Goal: Task Accomplishment & Management: Complete application form

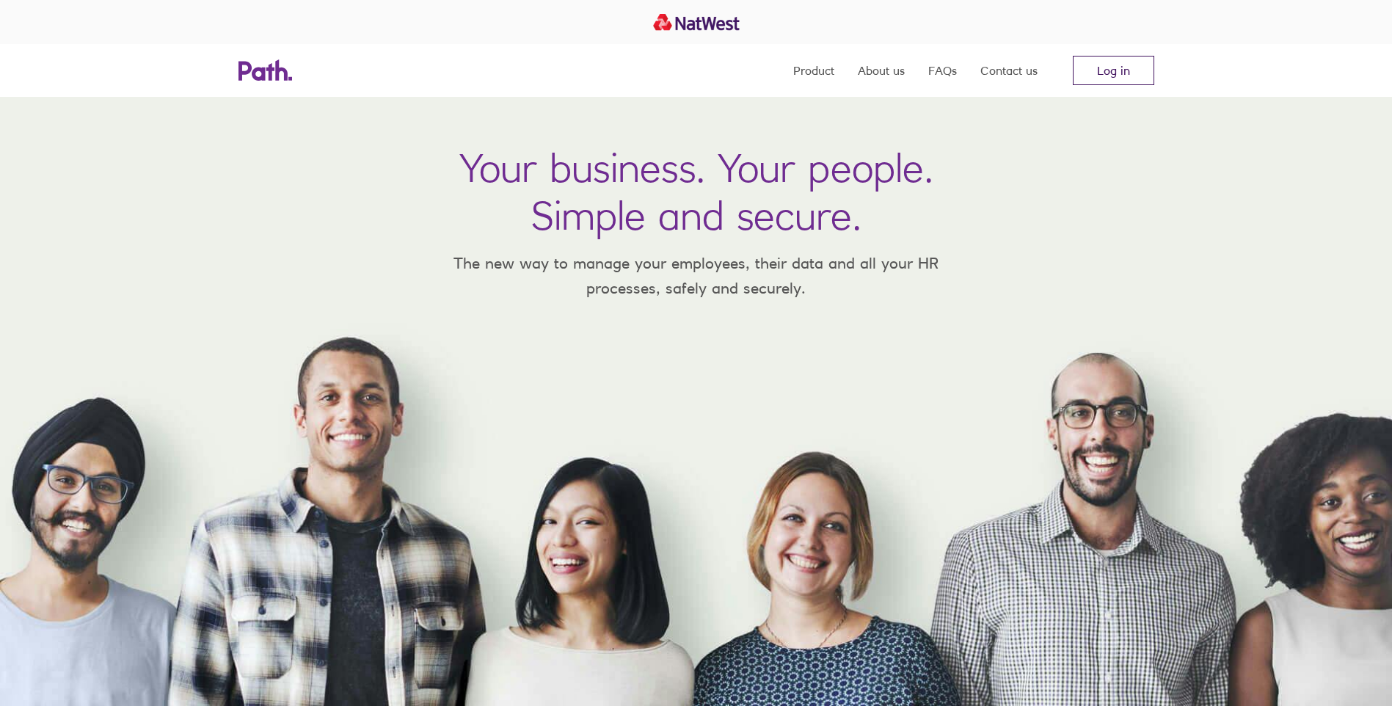
click at [1116, 73] on link "Log in" at bounding box center [1113, 70] width 81 height 29
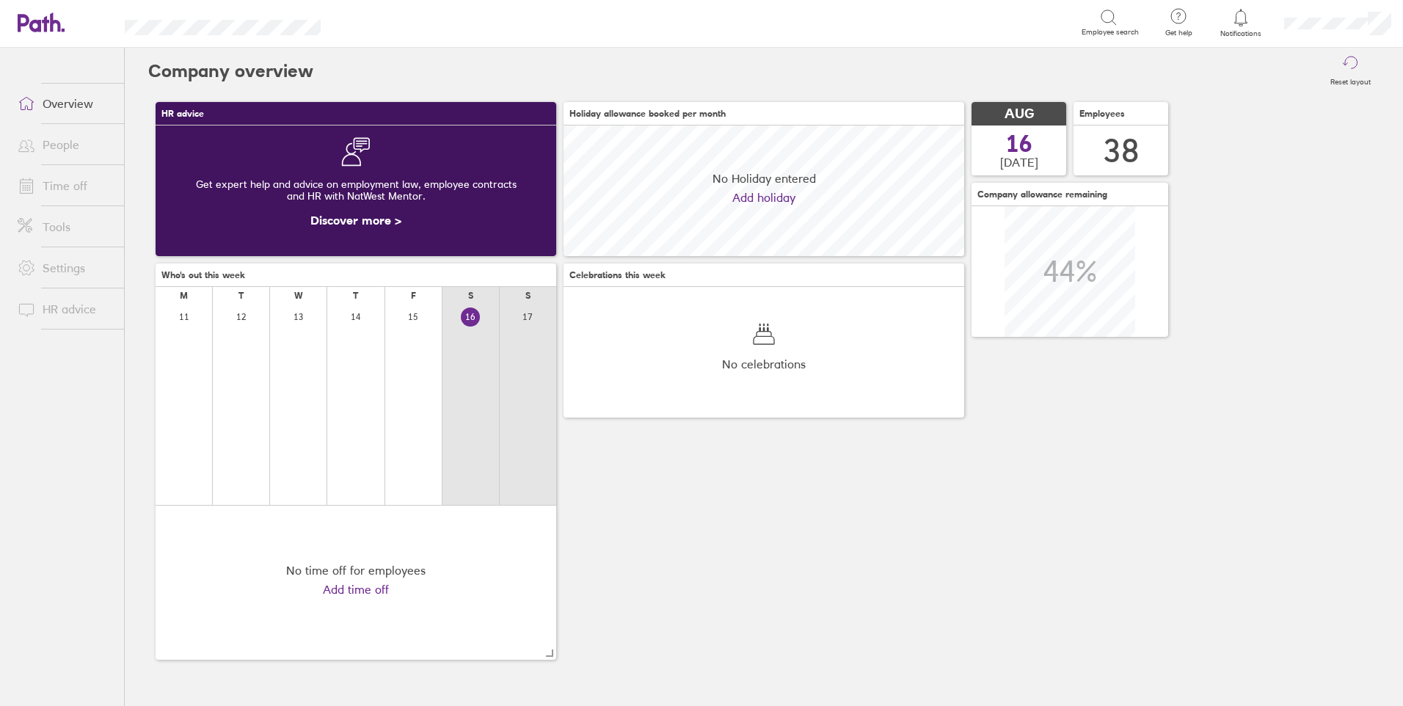
scroll to position [131, 401]
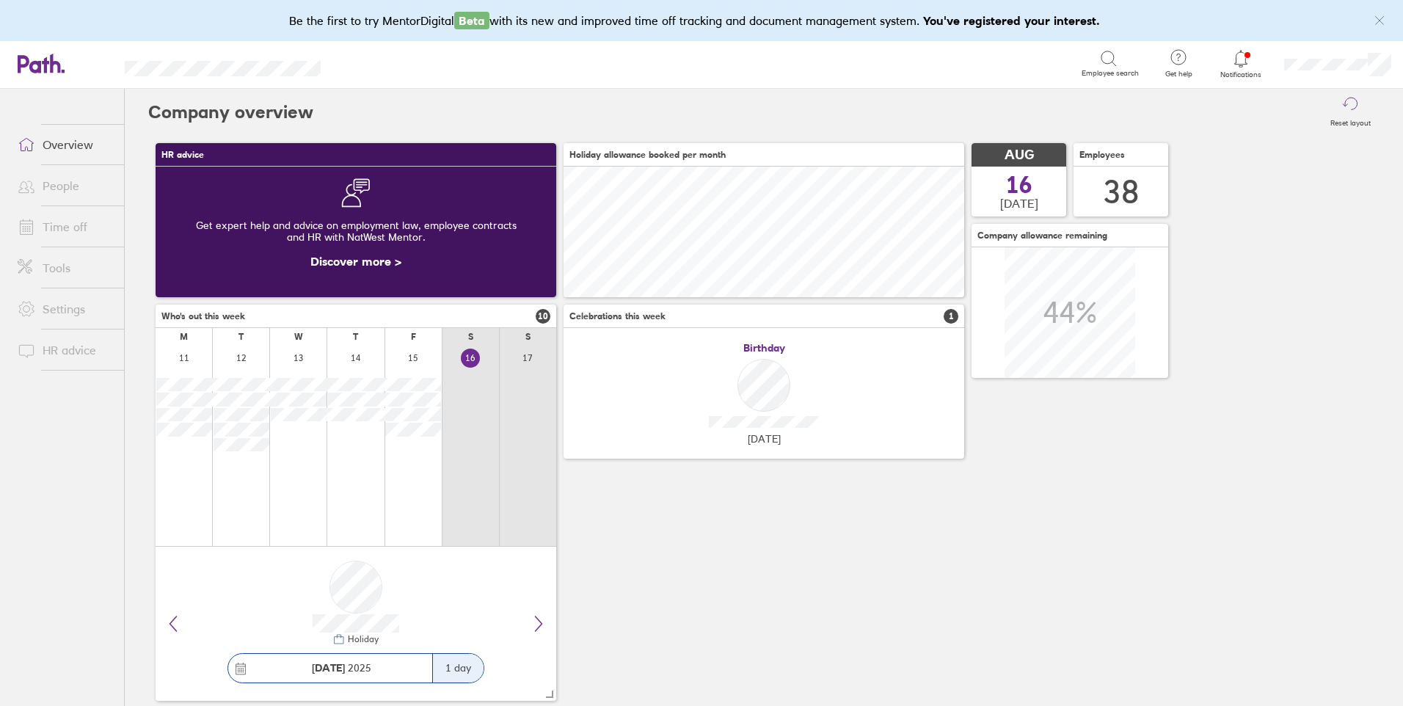
click at [63, 189] on link "People" at bounding box center [65, 185] width 118 height 29
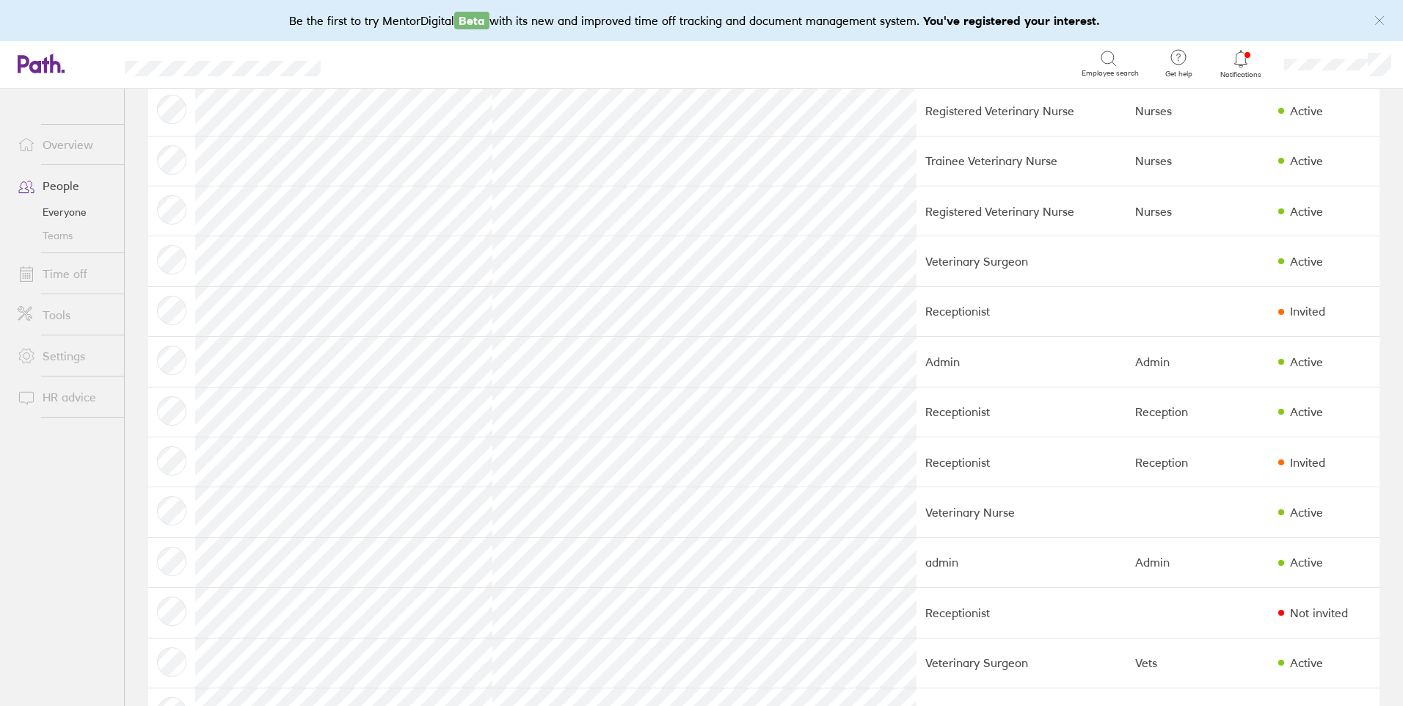
scroll to position [539, 0]
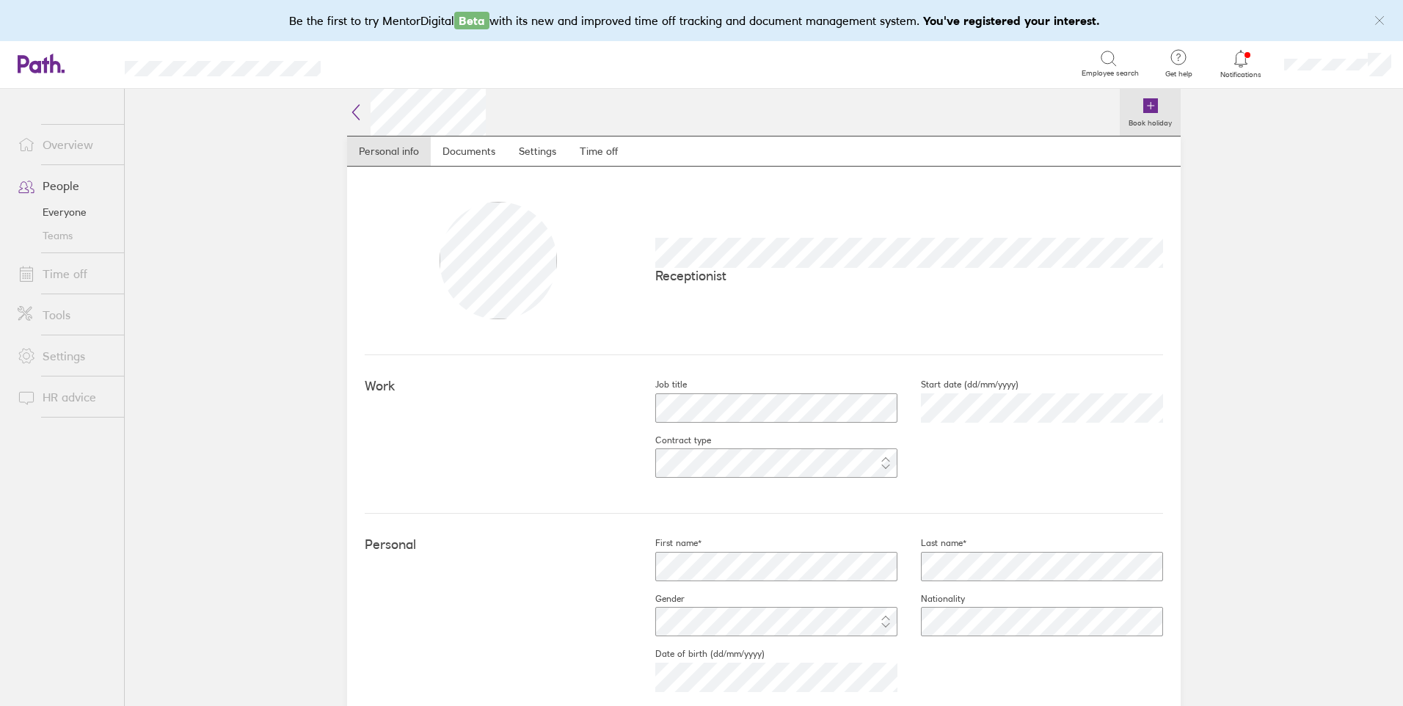
click at [1134, 113] on link "Book holiday" at bounding box center [1150, 112] width 61 height 47
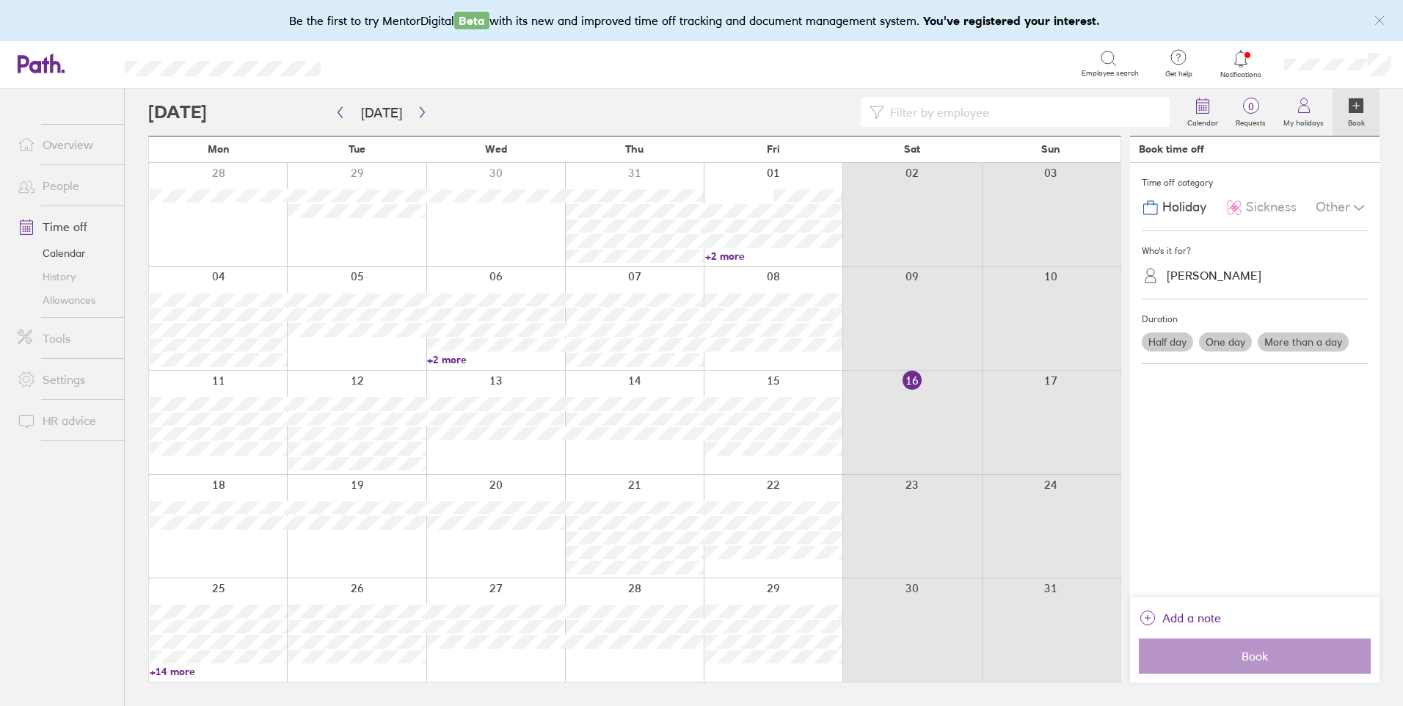
click at [1266, 210] on span "Sickness" at bounding box center [1271, 207] width 51 height 15
click at [1229, 339] on label "One day" at bounding box center [1225, 341] width 53 height 19
click at [0, 0] on input "One day" at bounding box center [0, 0] width 0 height 0
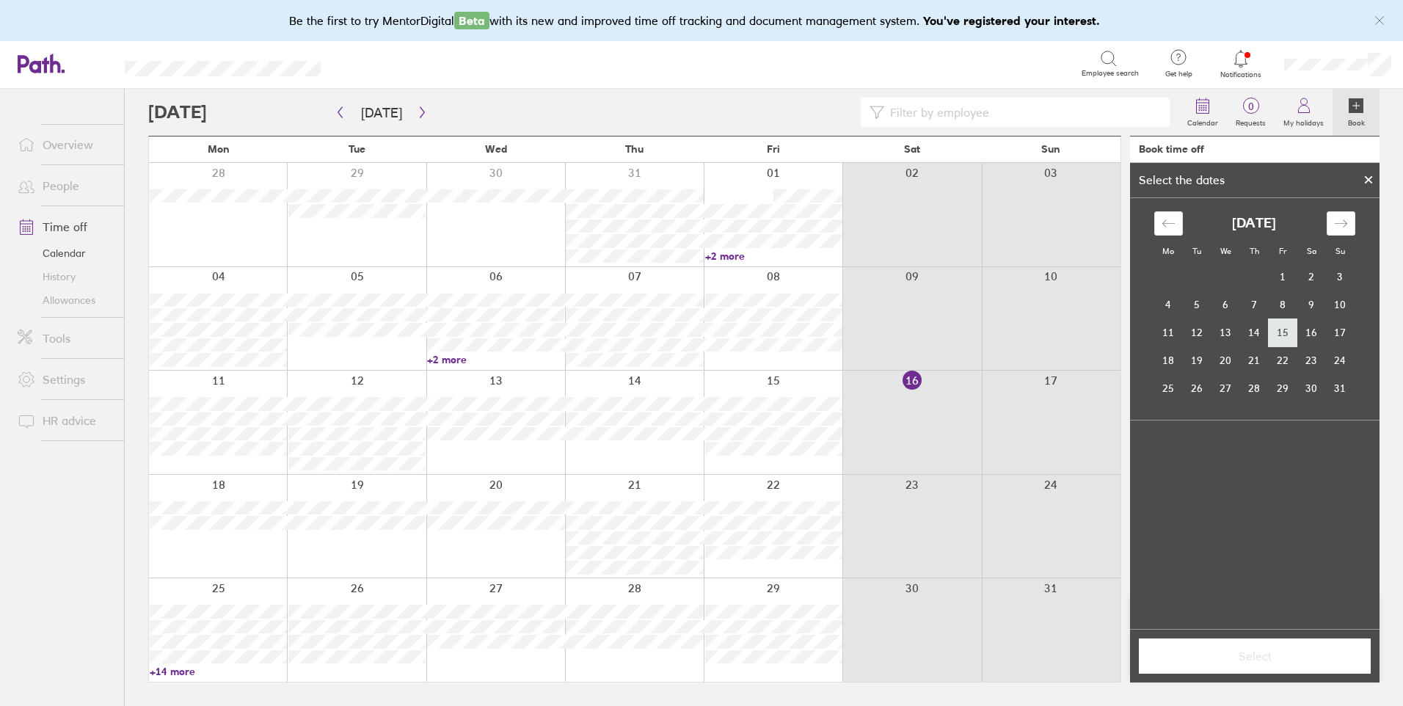
click at [1281, 332] on td "15" at bounding box center [1283, 333] width 29 height 28
click at [1260, 653] on span "Select" at bounding box center [1254, 656] width 211 height 13
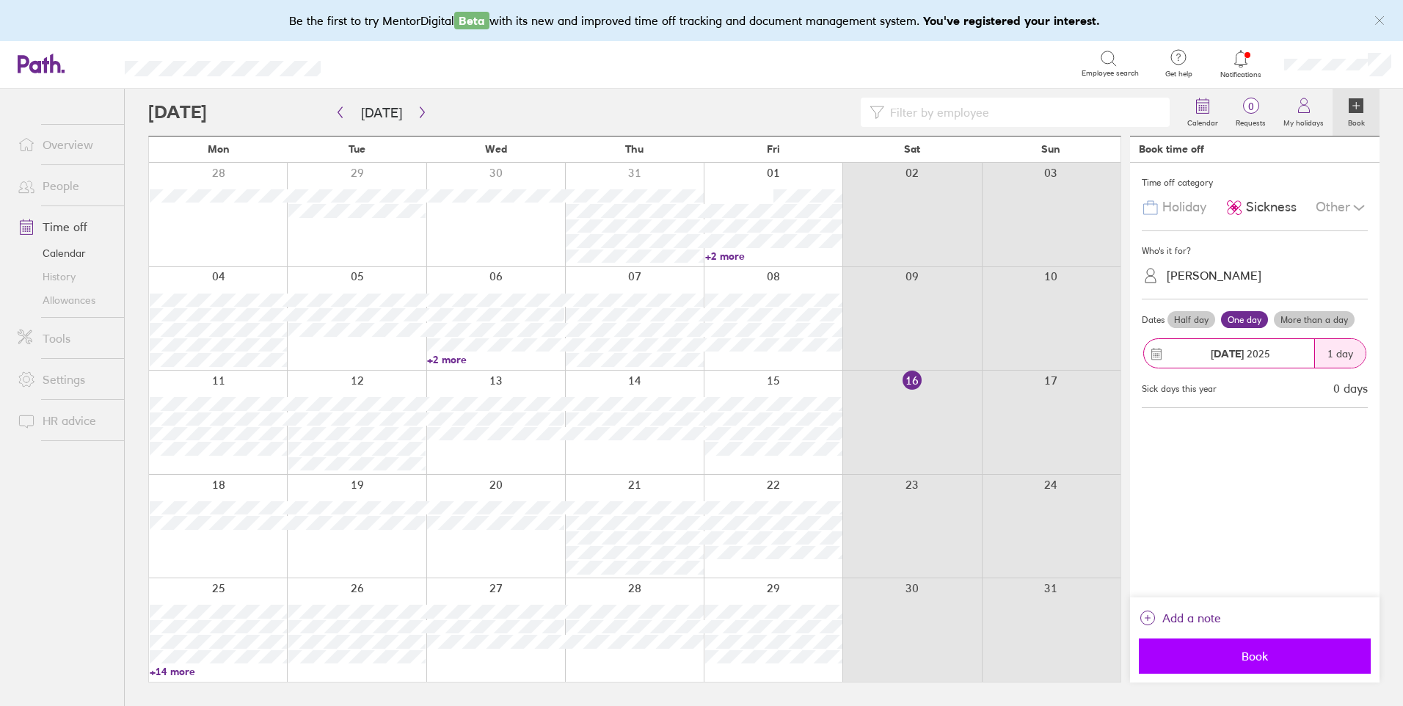
click at [1279, 659] on span "Book" at bounding box center [1254, 656] width 211 height 13
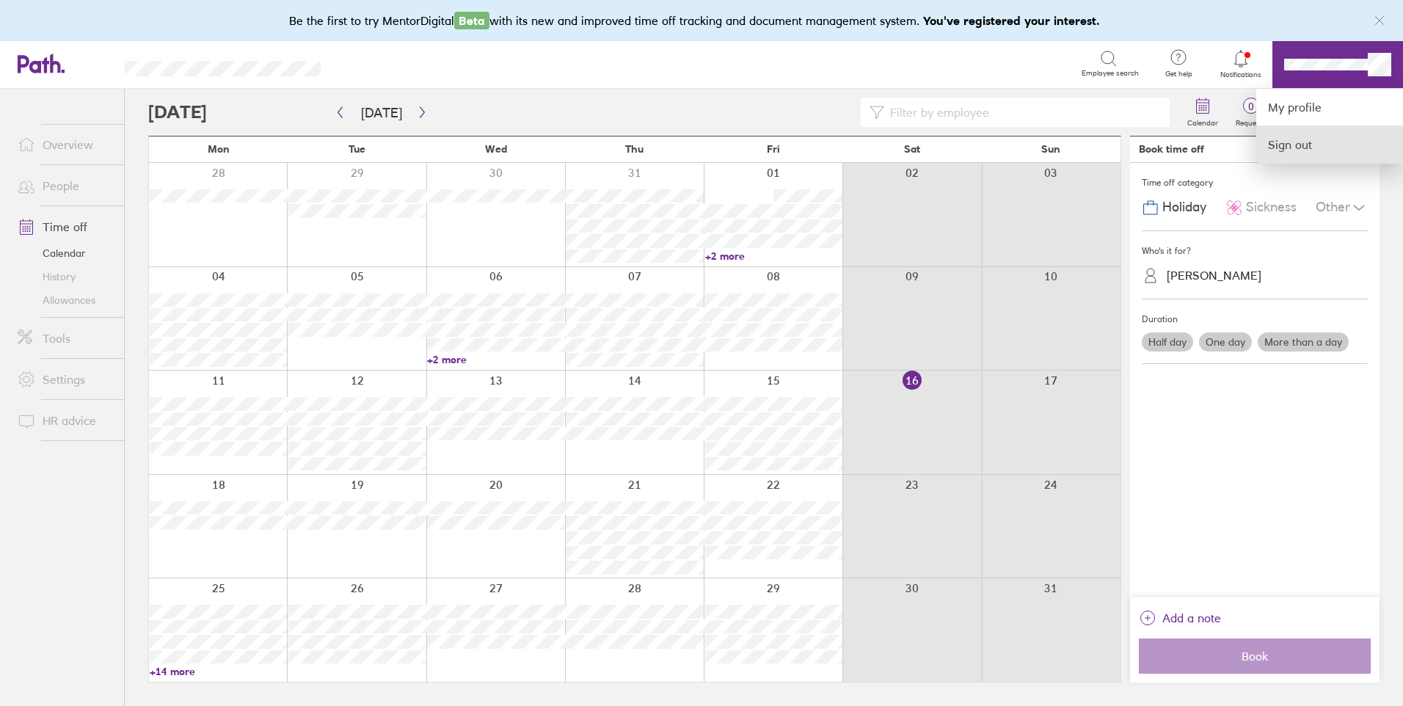
click at [1313, 135] on link "Sign out" at bounding box center [1330, 144] width 147 height 37
